Goal: Task Accomplishment & Management: Complete application form

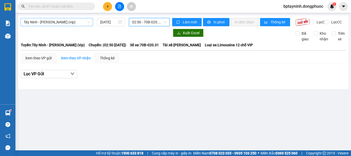
click at [76, 23] on span "Tây Ninh - [PERSON_NAME] (vip)" at bounding box center [57, 22] width 66 height 8
click at [142, 22] on span "02:50 - 70B-020.31" at bounding box center [149, 22] width 34 height 8
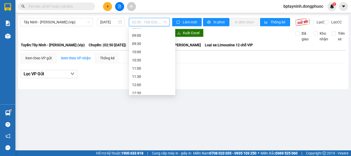
scroll to position [94, 0]
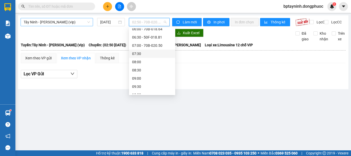
click at [70, 23] on span "Tây Ninh - [PERSON_NAME] (vip)" at bounding box center [57, 22] width 66 height 8
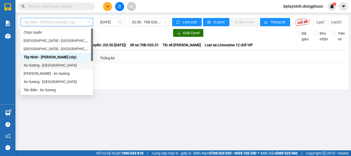
scroll to position [74, 0]
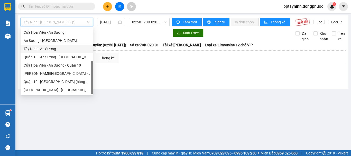
click at [60, 48] on div "Tây Ninh - An Sương" at bounding box center [57, 49] width 66 height 6
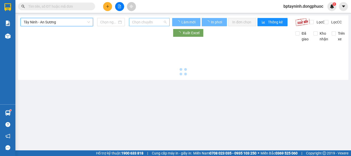
click at [135, 25] on span "Chọn chuyến" at bounding box center [149, 22] width 34 height 8
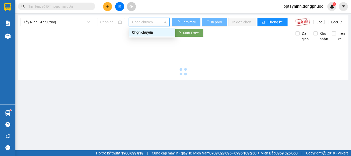
type input "[DATE]"
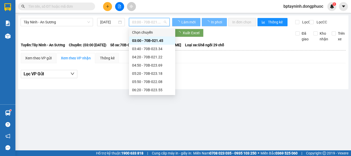
scroll to position [43, 0]
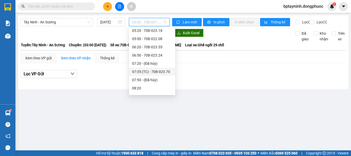
click at [264, 84] on div at bounding box center [183, 82] width 325 height 3
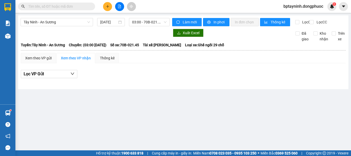
drag, startPoint x: 66, startPoint y: 25, endPoint x: 65, endPoint y: 33, distance: 8.1
click at [65, 24] on span "Tây Ninh - An Sương" at bounding box center [57, 22] width 66 height 8
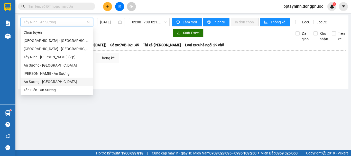
click at [57, 81] on div "An Sương - [GEOGRAPHIC_DATA]" at bounding box center [57, 82] width 66 height 6
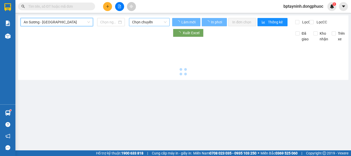
click at [154, 21] on span "Chọn chuyến" at bounding box center [149, 22] width 34 height 8
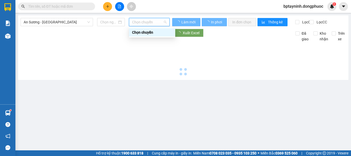
type input "[DATE]"
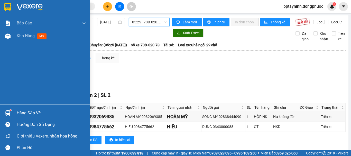
drag, startPoint x: 10, startPoint y: 111, endPoint x: 59, endPoint y: 96, distance: 51.5
click at [9, 111] on img at bounding box center [7, 112] width 5 height 5
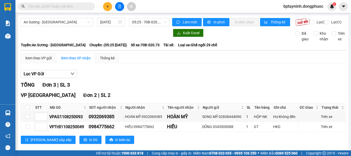
click at [236, 77] on section "Kết quả tìm kiếm ( 0 ) Bộ lọc No Data bptayninh.dongphuoc 1 Báo cáo Mẫu 1: Báo …" at bounding box center [175, 78] width 351 height 156
click at [6, 114] on div at bounding box center [7, 112] width 9 height 9
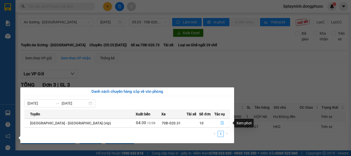
click at [221, 123] on icon "file-done" at bounding box center [222, 123] width 3 height 4
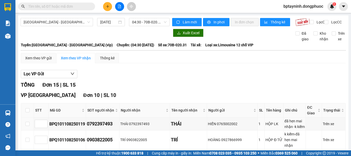
drag, startPoint x: 220, startPoint y: 123, endPoint x: 200, endPoint y: 94, distance: 35.2
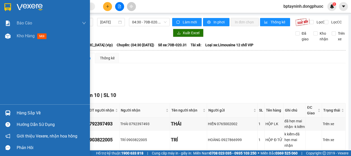
click at [12, 112] on div at bounding box center [7, 112] width 9 height 9
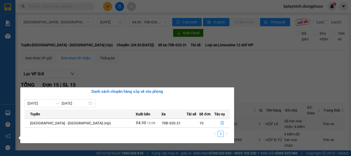
click at [286, 66] on section "Kết quả tìm kiếm ( 0 ) Bộ lọc No Data bptayninh.dongphuoc 1 Báo cáo Mẫu 1: Báo …" at bounding box center [175, 78] width 351 height 156
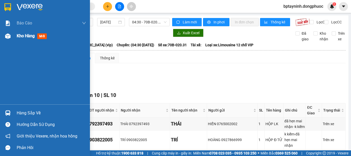
click at [12, 38] on div at bounding box center [7, 36] width 9 height 9
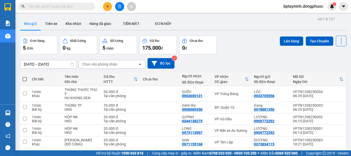
scroll to position [24, 0]
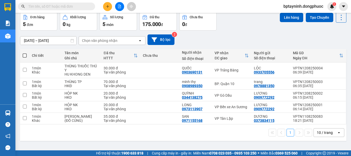
click at [242, 21] on div "Đơn hàng 5 đơn Khối lượng 0 kg Số lượng 5 món Đã thu 175.000 đ Chưa thu 0 đ Lên…" at bounding box center [183, 21] width 326 height 19
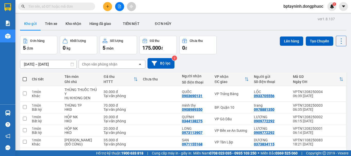
click at [120, 6] on icon "file-add" at bounding box center [120, 7] width 4 height 4
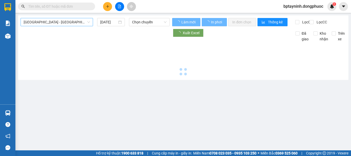
click at [60, 24] on span "[GEOGRAPHIC_DATA] - [GEOGRAPHIC_DATA] (vip)" at bounding box center [57, 22] width 66 height 8
type input "[DATE]"
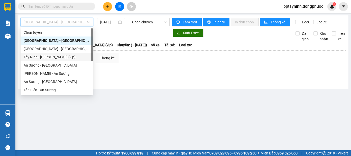
click at [68, 56] on div "Tây Ninh - [PERSON_NAME] (vip)" at bounding box center [57, 57] width 66 height 6
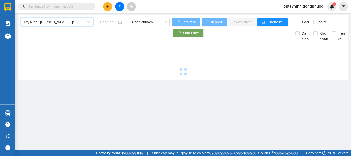
type input "[DATE]"
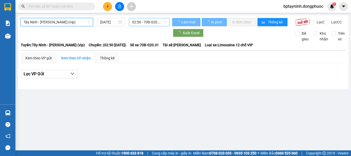
click at [161, 14] on section "Kết quả tìm kiếm ( 0 ) Bộ lọc No Data bptayninh.dongphuoc 1 Báo cáo Mẫu 1: Báo …" at bounding box center [175, 78] width 351 height 156
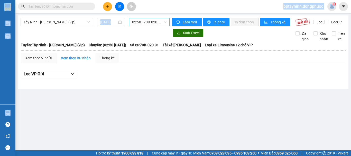
click at [152, 25] on span "02:50 - 70B-020.31" at bounding box center [149, 22] width 34 height 8
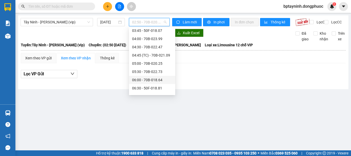
scroll to position [86, 0]
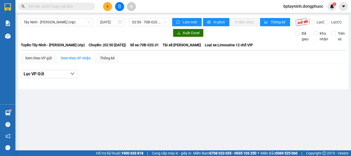
click at [53, 8] on input "text" at bounding box center [58, 7] width 61 height 6
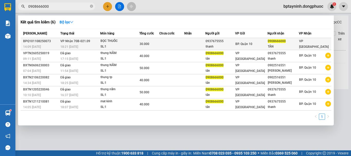
type input "0908666000"
click at [139, 42] on div "BỌC THUỐC" at bounding box center [120, 41] width 39 height 6
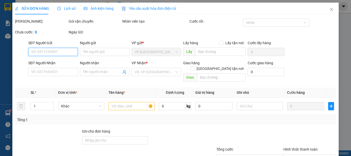
type input "0937675555"
type input "thanh"
type input "0908666000"
type input "TÂN"
type input "30.000"
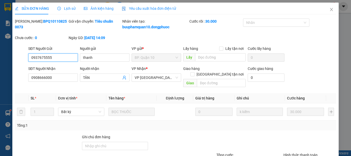
scroll to position [41, 0]
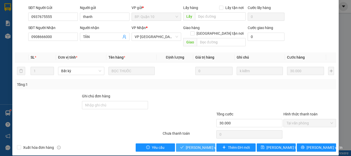
click at [202, 145] on span "Lưu và Giao hàng" at bounding box center [210, 148] width 49 height 6
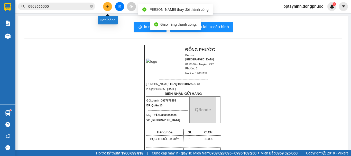
click at [106, 8] on button at bounding box center [107, 6] width 9 height 9
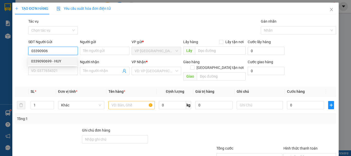
click at [63, 60] on div "0339090699 - HUY" at bounding box center [52, 61] width 43 height 6
type input "0339090699"
type input "HUY"
type input "0772692622"
type input "CHIỆN"
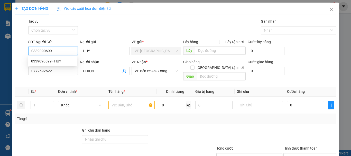
type input "50.000"
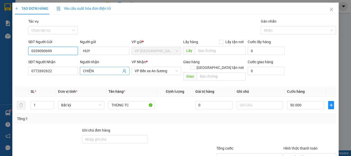
type input "0339090699"
click at [123, 71] on icon "user-add" at bounding box center [124, 71] width 4 height 4
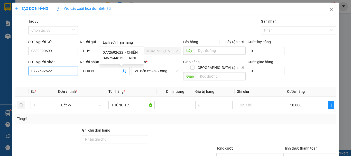
drag, startPoint x: 59, startPoint y: 71, endPoint x: 0, endPoint y: 89, distance: 61.2
click at [0, 88] on div "TẠO ĐƠN HÀNG Yêu cầu xuất hóa đơn điện tử Transit Pickup Surcharge Ids Transit …" at bounding box center [175, 78] width 351 height 156
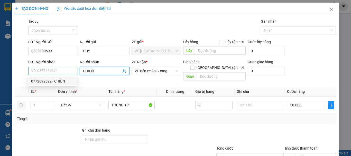
drag, startPoint x: 96, startPoint y: 68, endPoint x: 68, endPoint y: 74, distance: 28.9
click at [68, 74] on div "SĐT Người Nhận VD: 0377654321 Người nhận CHIỆN CHIỆN VP Nhận * VP Bến xe An Sươ…" at bounding box center [182, 71] width 310 height 24
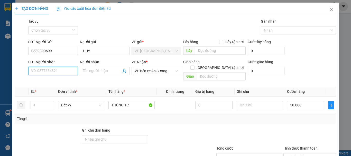
click at [55, 70] on input "SĐT Người Nhận" at bounding box center [53, 71] width 50 height 8
type input "0375452351"
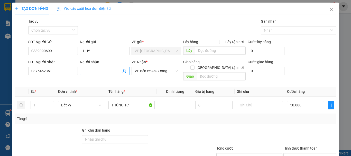
click at [94, 71] on input "Người nhận" at bounding box center [102, 71] width 38 height 6
click at [57, 75] on div "SĐT Người Nhận 0375452351" at bounding box center [53, 68] width 50 height 18
click at [61, 71] on input "0375452351" at bounding box center [53, 71] width 50 height 8
click at [87, 69] on input "Người nhận" at bounding box center [102, 71] width 38 height 6
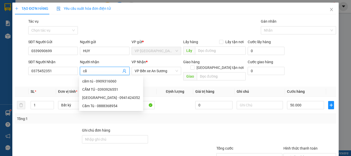
type input "c"
type input "CẨM TÚ"
click at [169, 90] on th "Định lượng" at bounding box center [175, 92] width 37 height 10
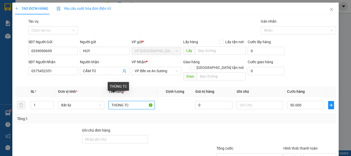
drag, startPoint x: 137, startPoint y: 100, endPoint x: 72, endPoint y: 112, distance: 65.8
click at [72, 112] on div "SL * Đơn vị tính * Tên hàng * Định lượng Giá trị hàng Ghi chú Cước hàng 1 Bất k…" at bounding box center [175, 105] width 321 height 37
type input "HỘP QA"
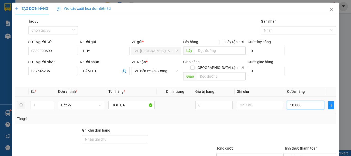
click at [310, 101] on input "50.000" at bounding box center [305, 105] width 37 height 8
type input "2"
type input "20"
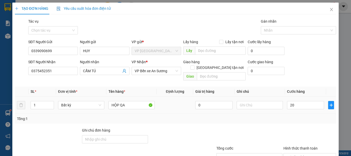
type input "20.000"
click at [283, 116] on div "Tổng: 1" at bounding box center [175, 119] width 317 height 6
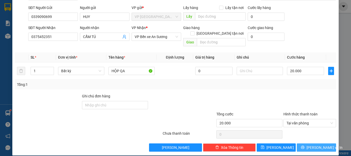
click at [314, 145] on span "Lưu và In" at bounding box center [325, 148] width 36 height 6
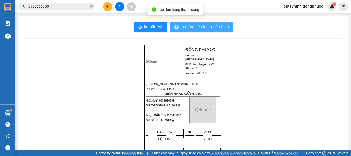
click at [194, 24] on span "In mẫu biên lai tự cấu hình" at bounding box center [205, 27] width 48 height 6
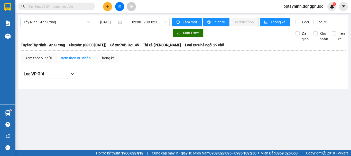
click at [74, 22] on span "Tây Ninh - An Sương" at bounding box center [57, 22] width 66 height 8
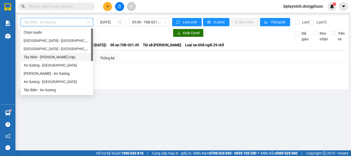
click at [66, 57] on div "Tây Ninh - [PERSON_NAME] (vip)" at bounding box center [57, 57] width 66 height 6
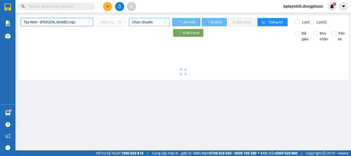
type input "[DATE]"
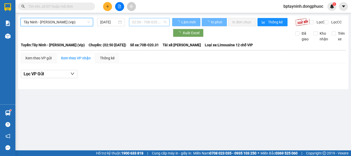
click at [161, 23] on span "02:50 - 70B-020.31" at bounding box center [149, 22] width 34 height 8
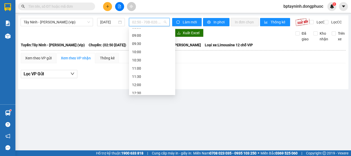
scroll to position [94, 0]
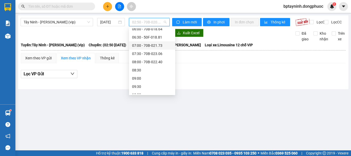
click at [162, 44] on div "07:00 - 70B-021.73" at bounding box center [152, 46] width 40 height 6
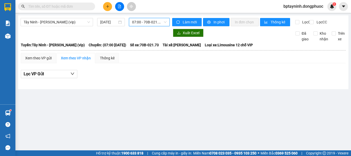
click at [151, 25] on span "07:00 - 70B-021.73" at bounding box center [149, 22] width 34 height 8
